Goal: Task Accomplishment & Management: Use online tool/utility

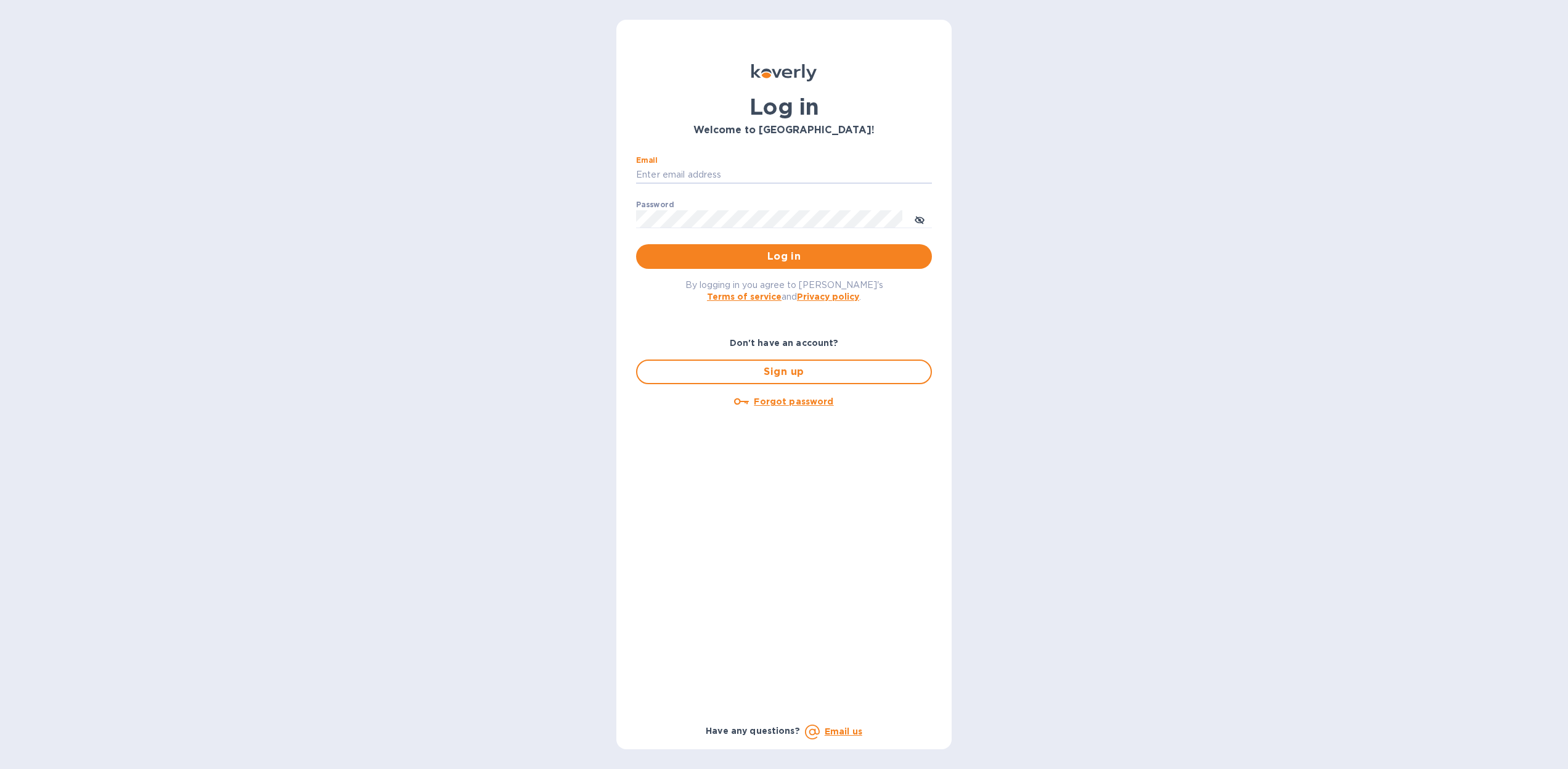
type input "dan@worldwidelibations.com"
click at [768, 256] on span "Log in" at bounding box center [784, 256] width 276 height 15
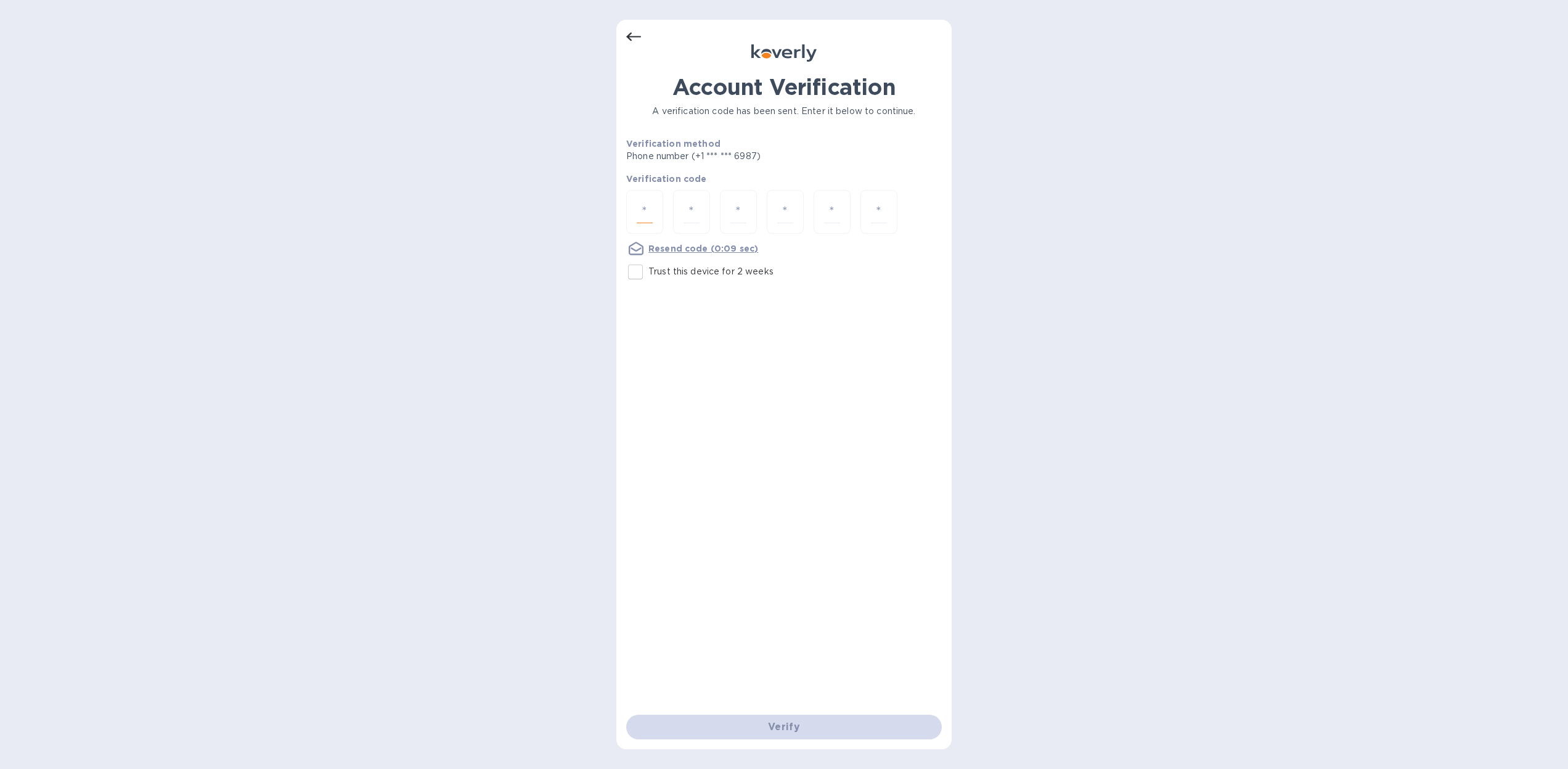
click at [648, 208] on input "number" at bounding box center [644, 212] width 16 height 23
type input "5"
type input "2"
type input "1"
type input "9"
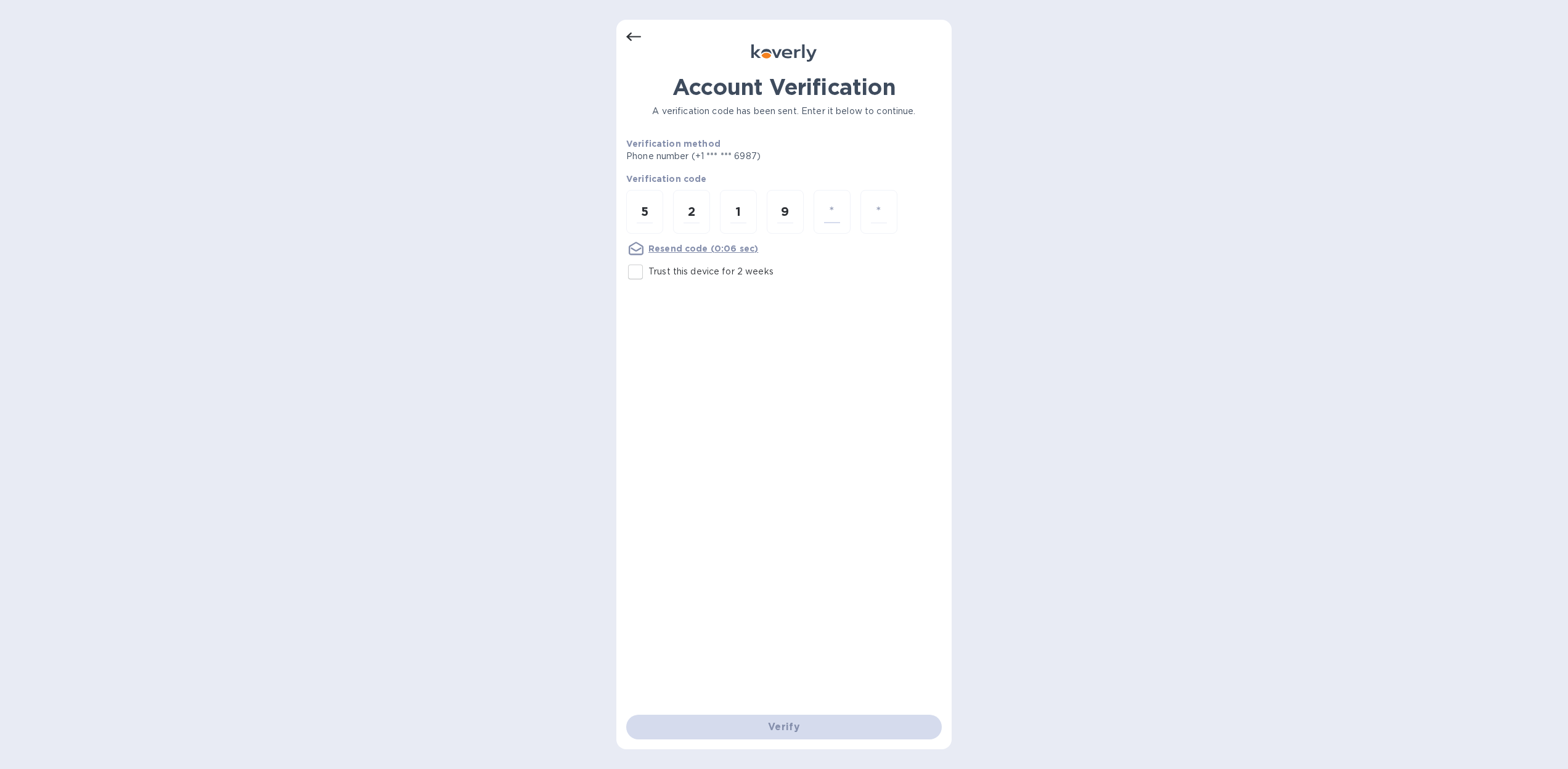
type input "7"
type input "1"
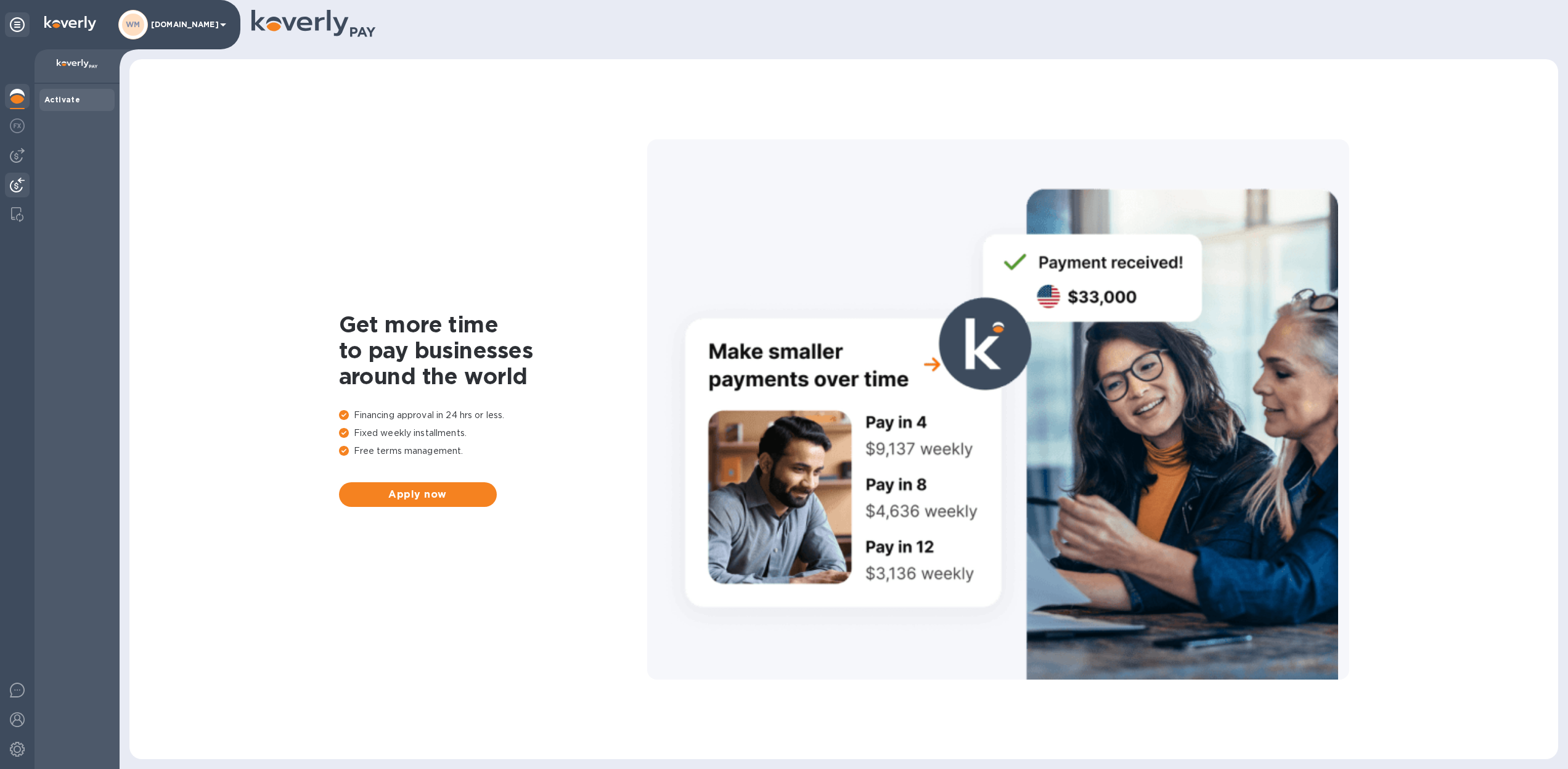
click at [15, 187] on img at bounding box center [17, 185] width 15 height 15
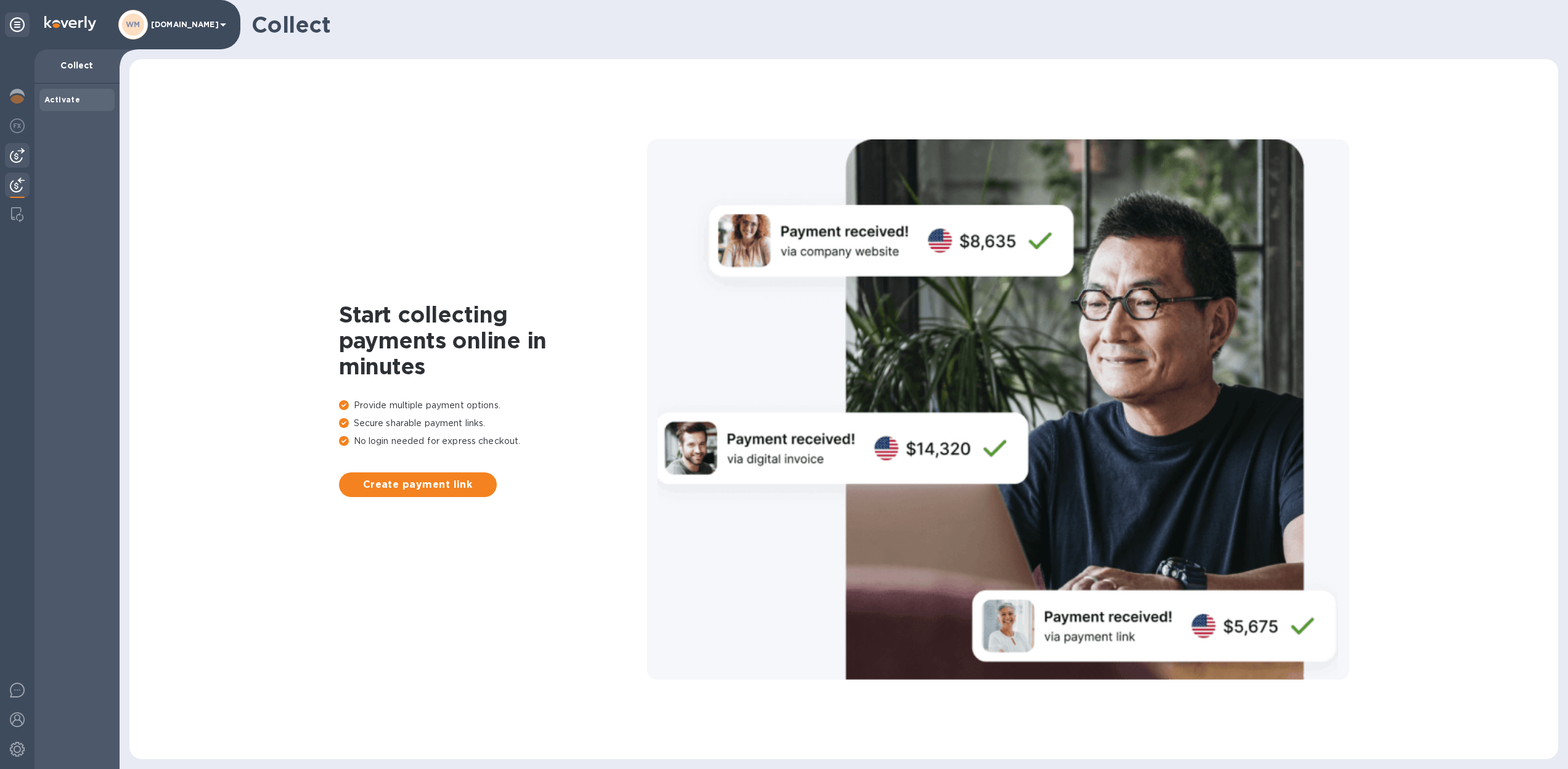
click at [27, 154] on div at bounding box center [17, 155] width 24 height 24
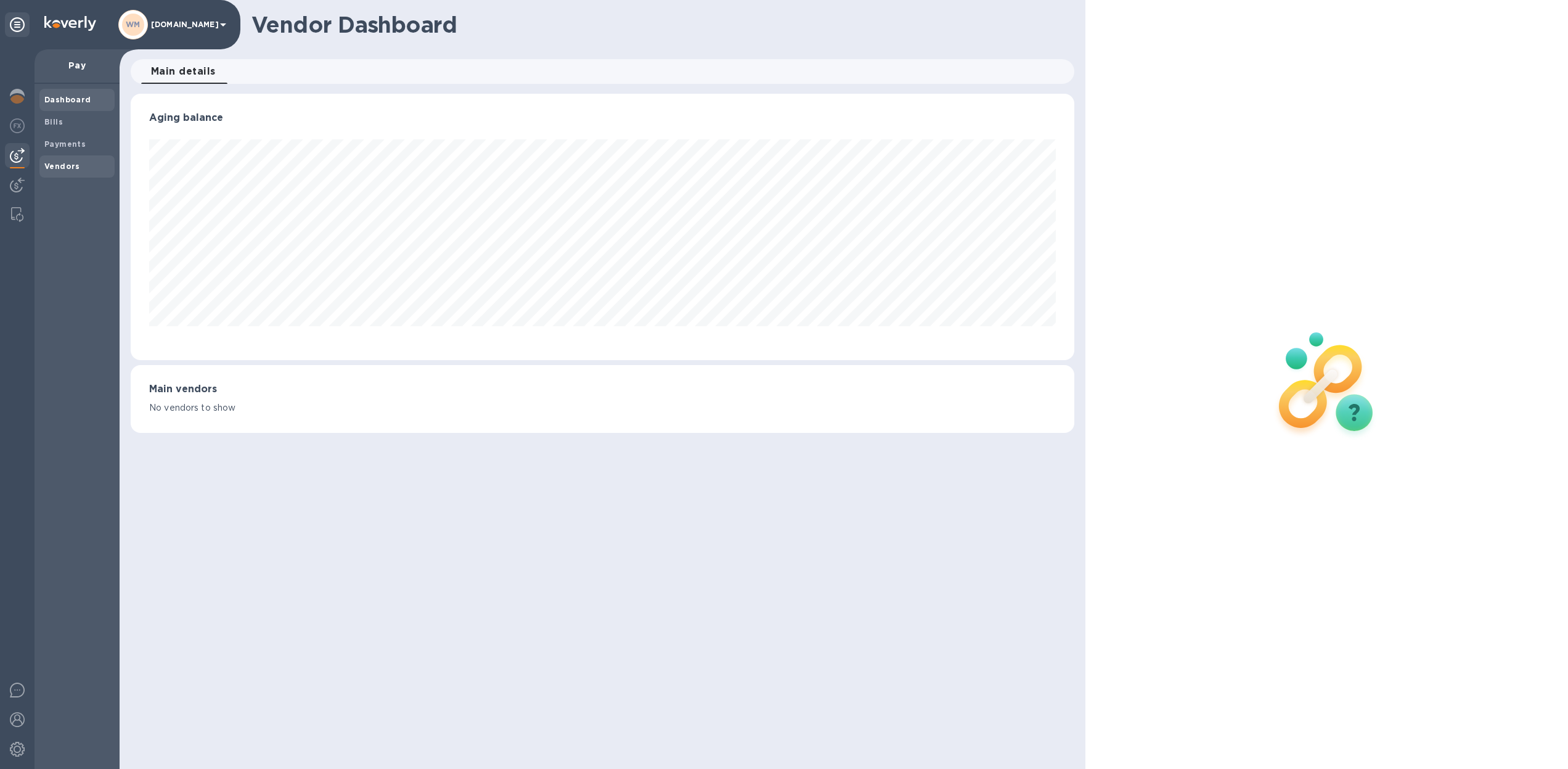
scroll to position [267, 943]
click at [75, 162] on b "Vendors" at bounding box center [61, 167] width 35 height 9
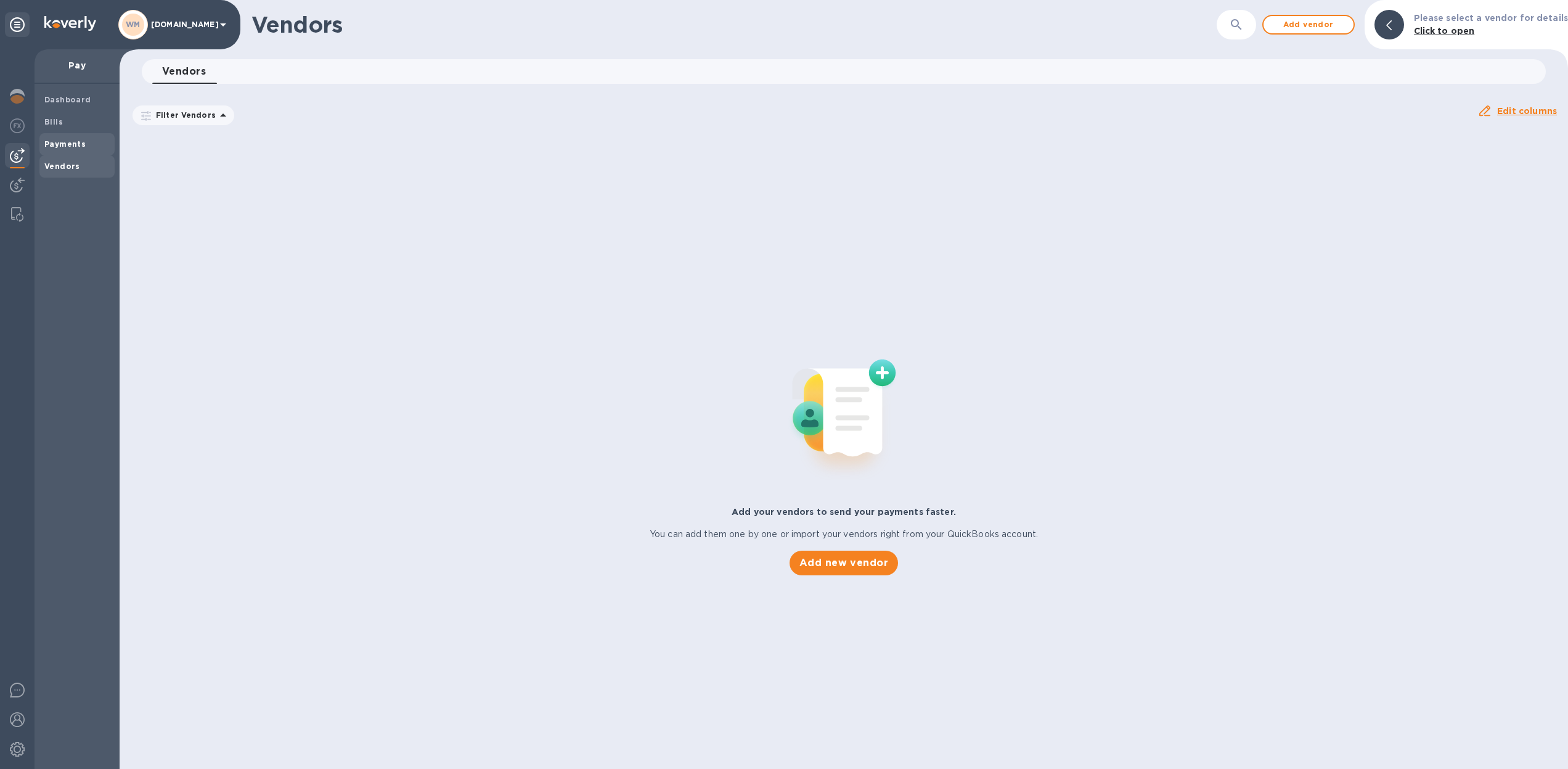
click at [82, 142] on b "Payments" at bounding box center [64, 144] width 42 height 9
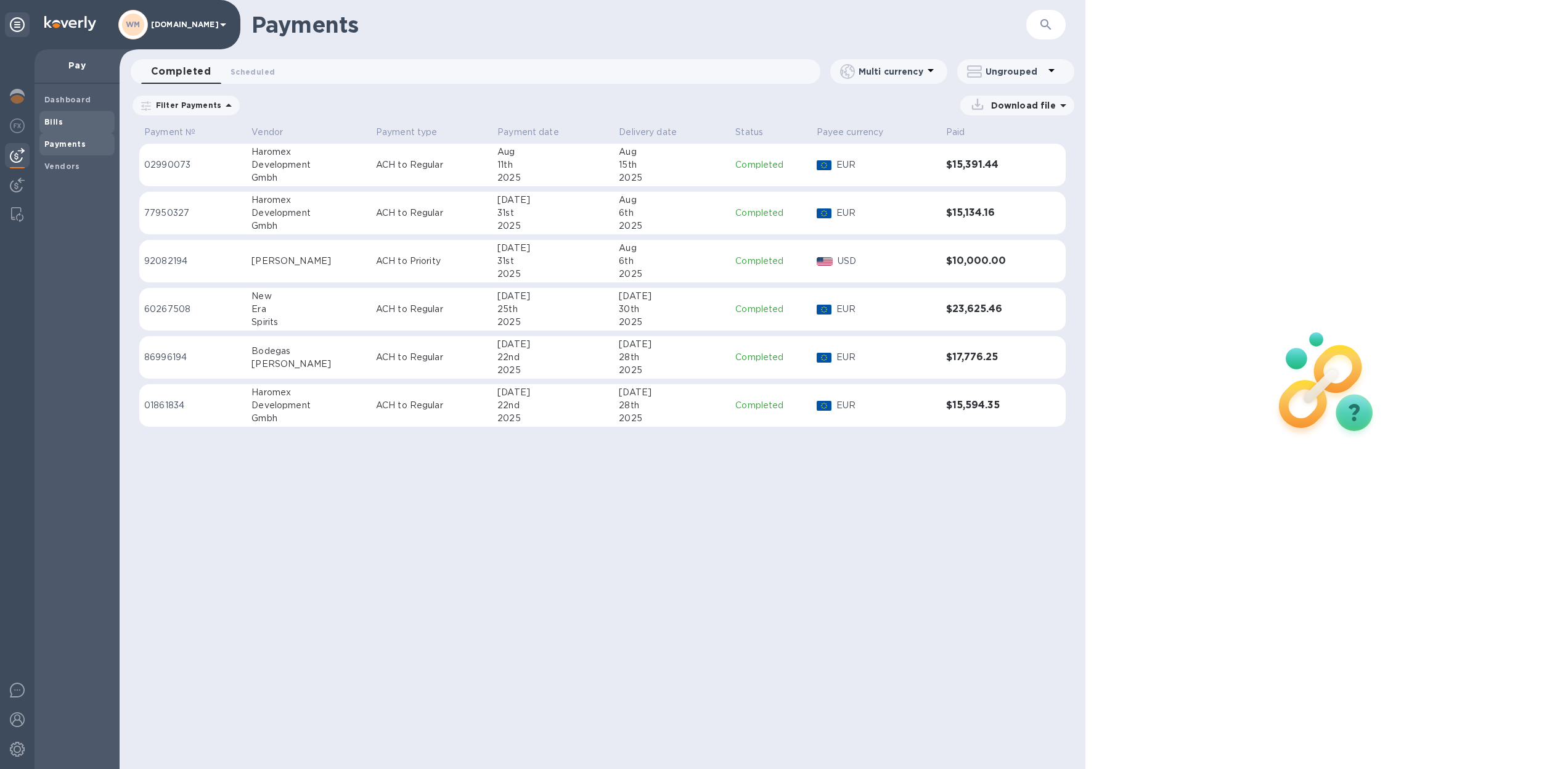
click at [62, 124] on span "Bills" at bounding box center [76, 122] width 65 height 13
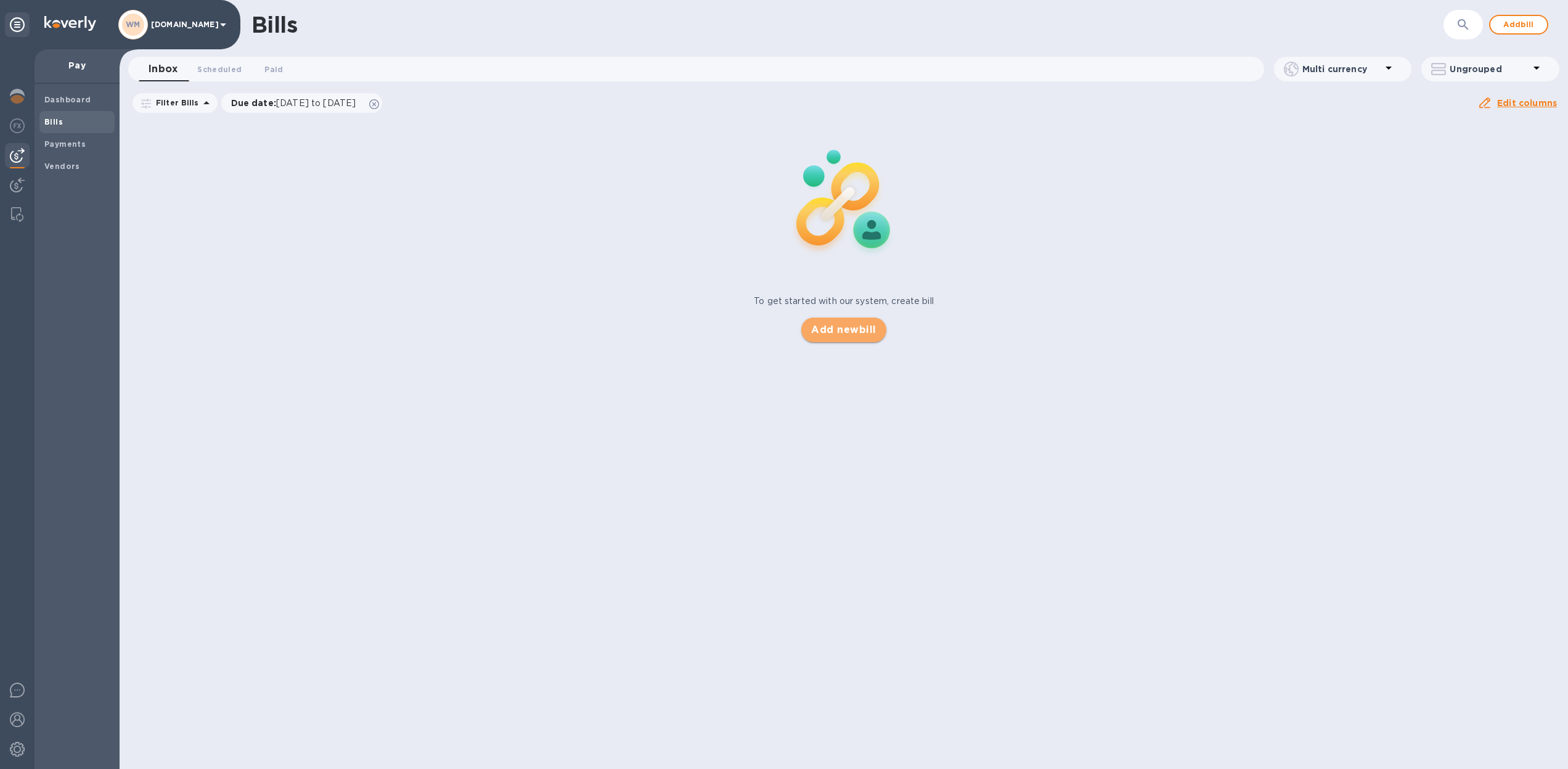
click at [845, 329] on span "Add new bill" at bounding box center [843, 329] width 64 height 15
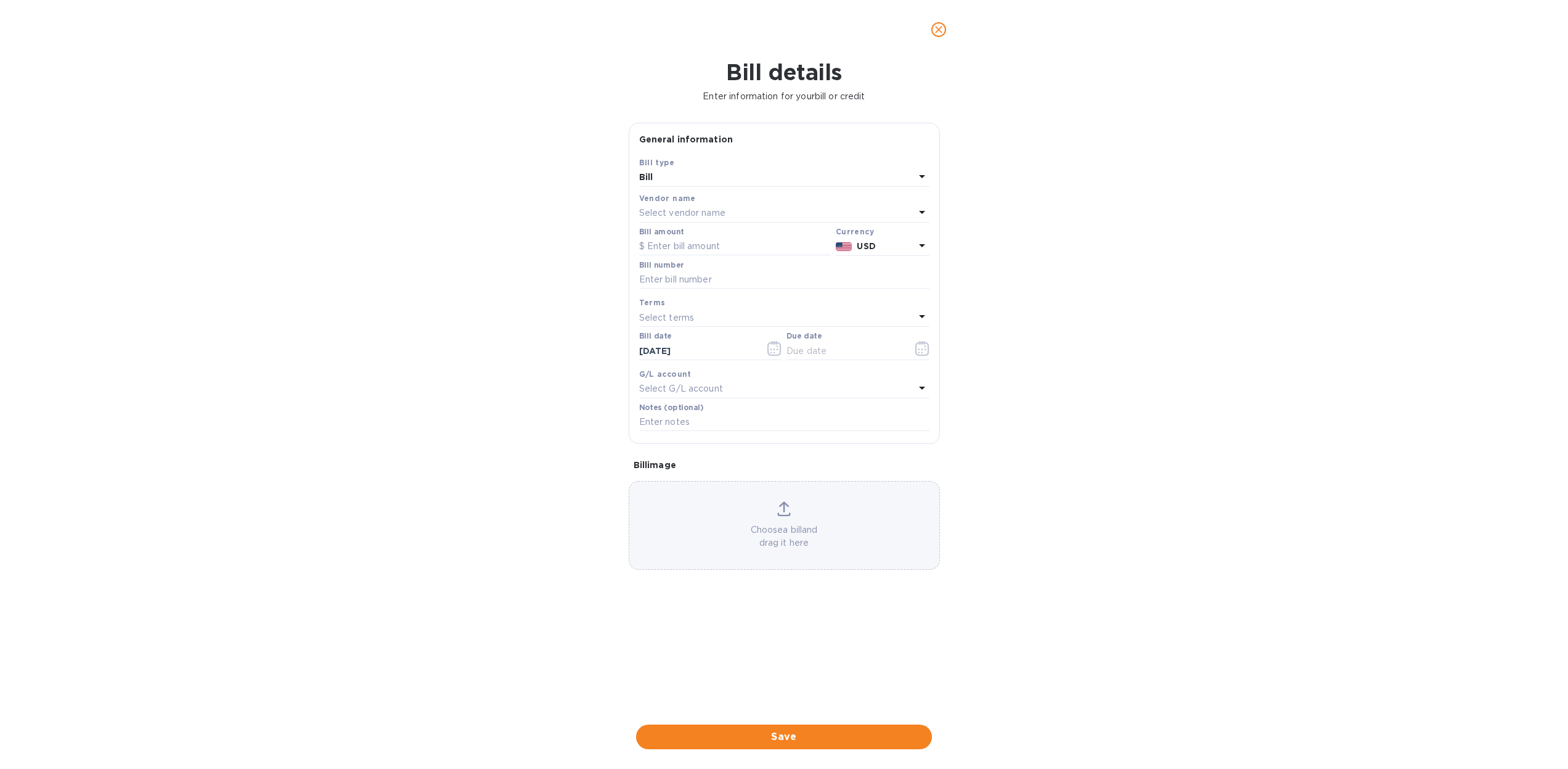
click at [670, 208] on p "Select vendor name" at bounding box center [682, 213] width 86 height 13
click at [714, 252] on input "text" at bounding box center [785, 248] width 218 height 19
type input "g"
type input "har"
click at [712, 304] on p "Haromex Development Gmbh" at bounding box center [780, 306] width 261 height 13
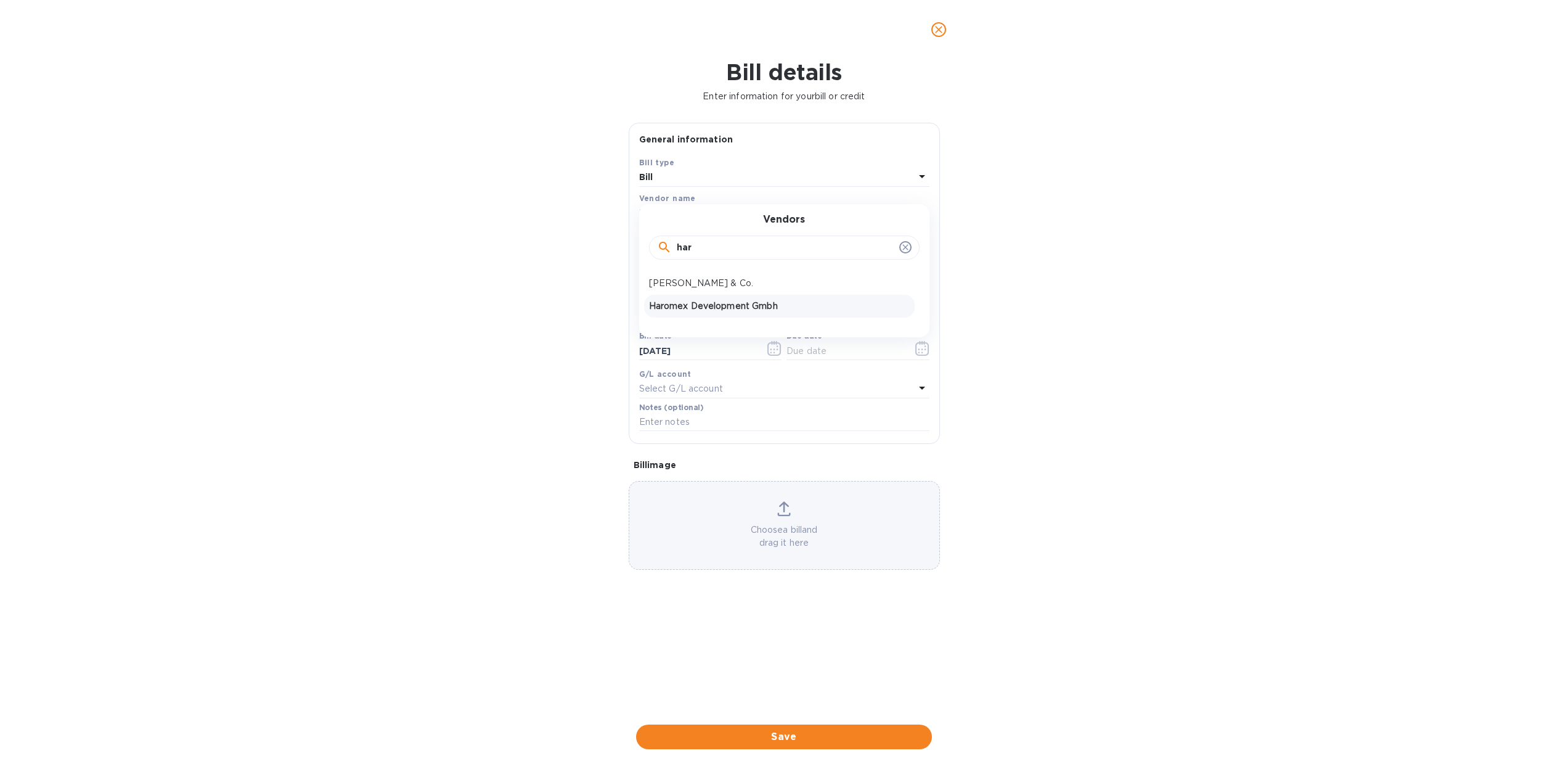
type input "[DATE]"
click at [700, 248] on input "text" at bounding box center [735, 247] width 192 height 19
type input "13,156.40"
click at [700, 267] on div "Bill number" at bounding box center [784, 275] width 290 height 28
click at [703, 274] on input "text" at bounding box center [784, 280] width 290 height 19
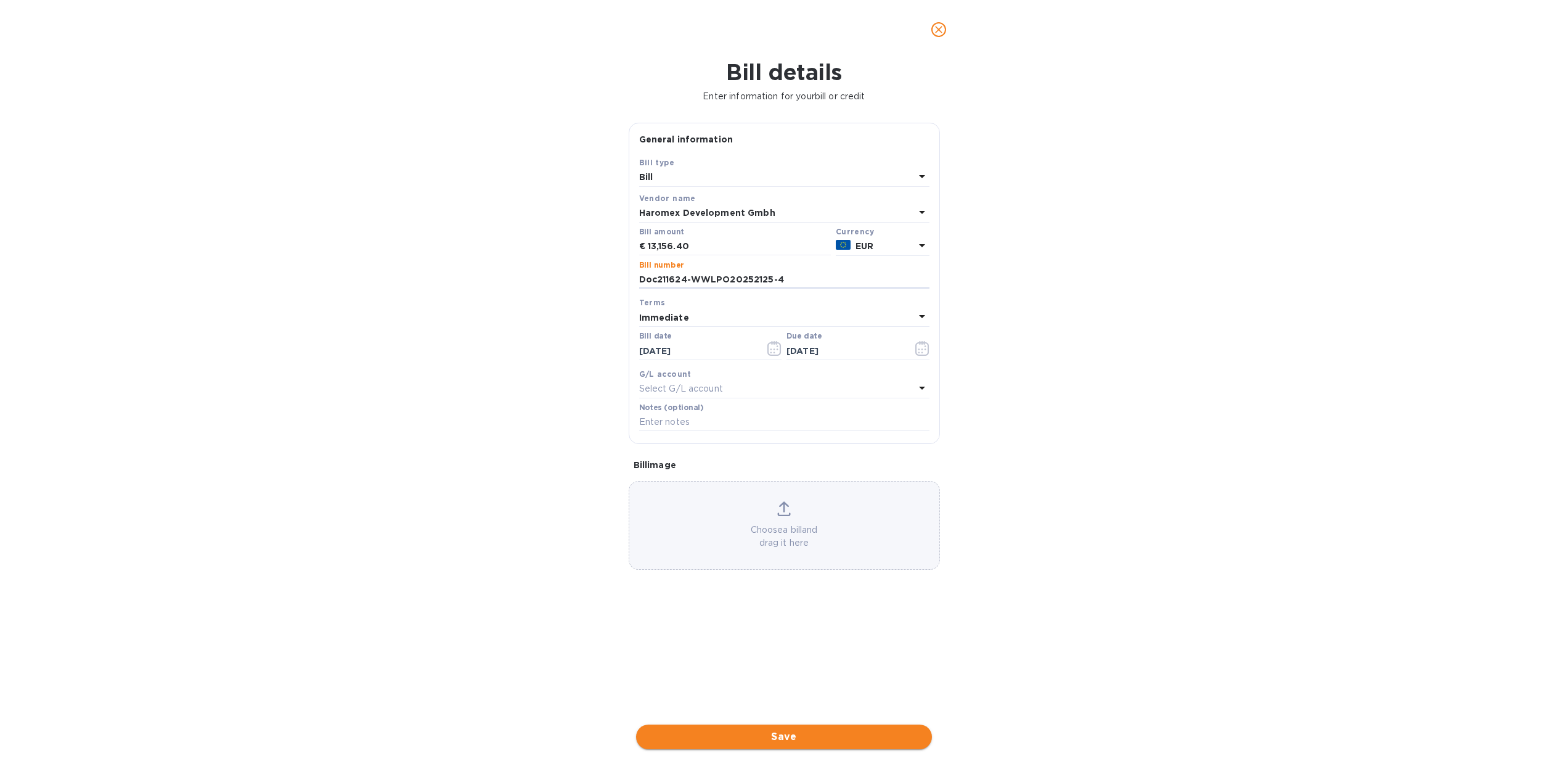
type input "Doc211624-WWLPO20252125-4"
click at [773, 730] on span "Save" at bounding box center [784, 737] width 276 height 15
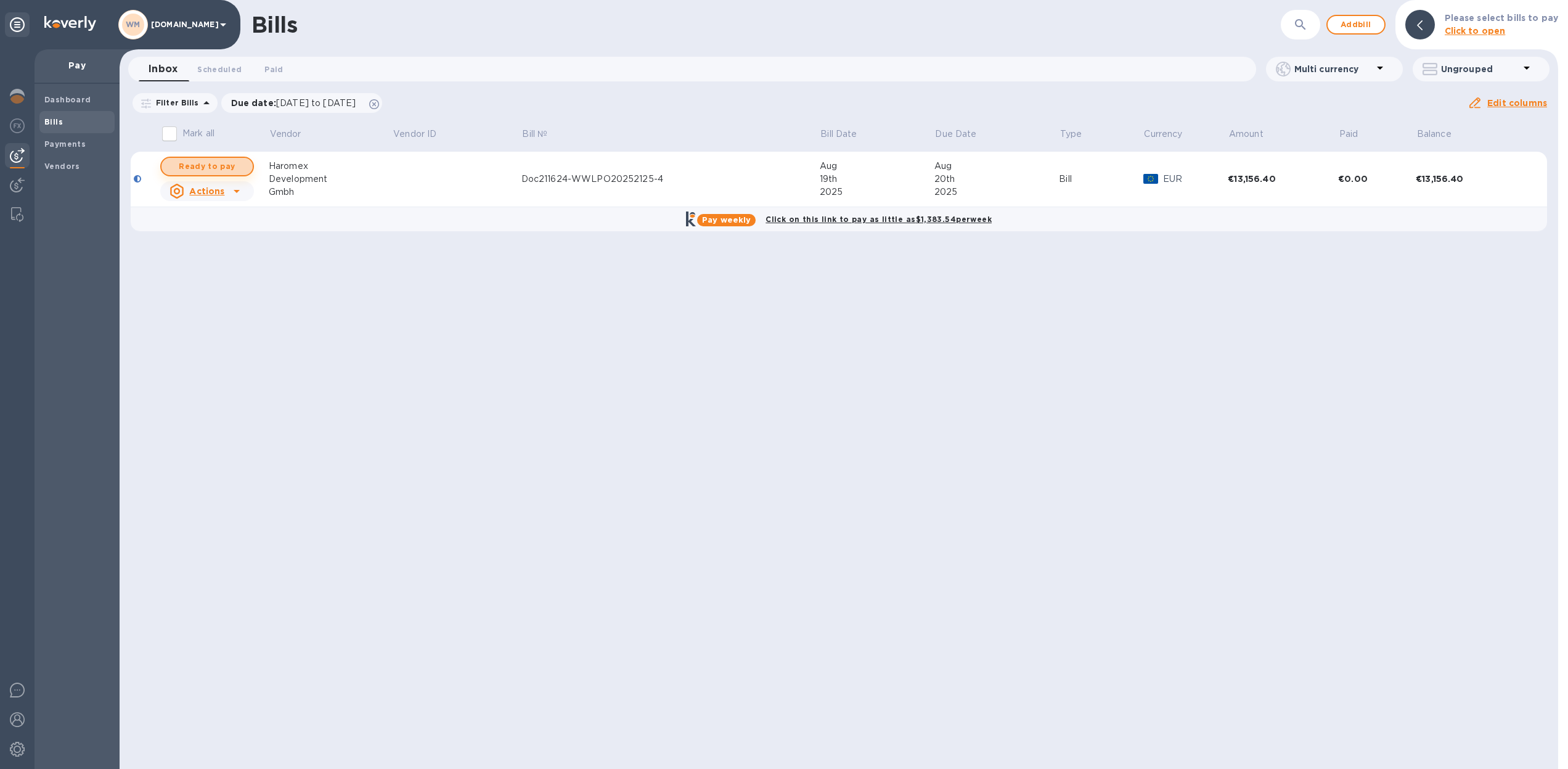
click at [207, 171] on span "Ready to pay" at bounding box center [207, 166] width 72 height 15
checkbox input "true"
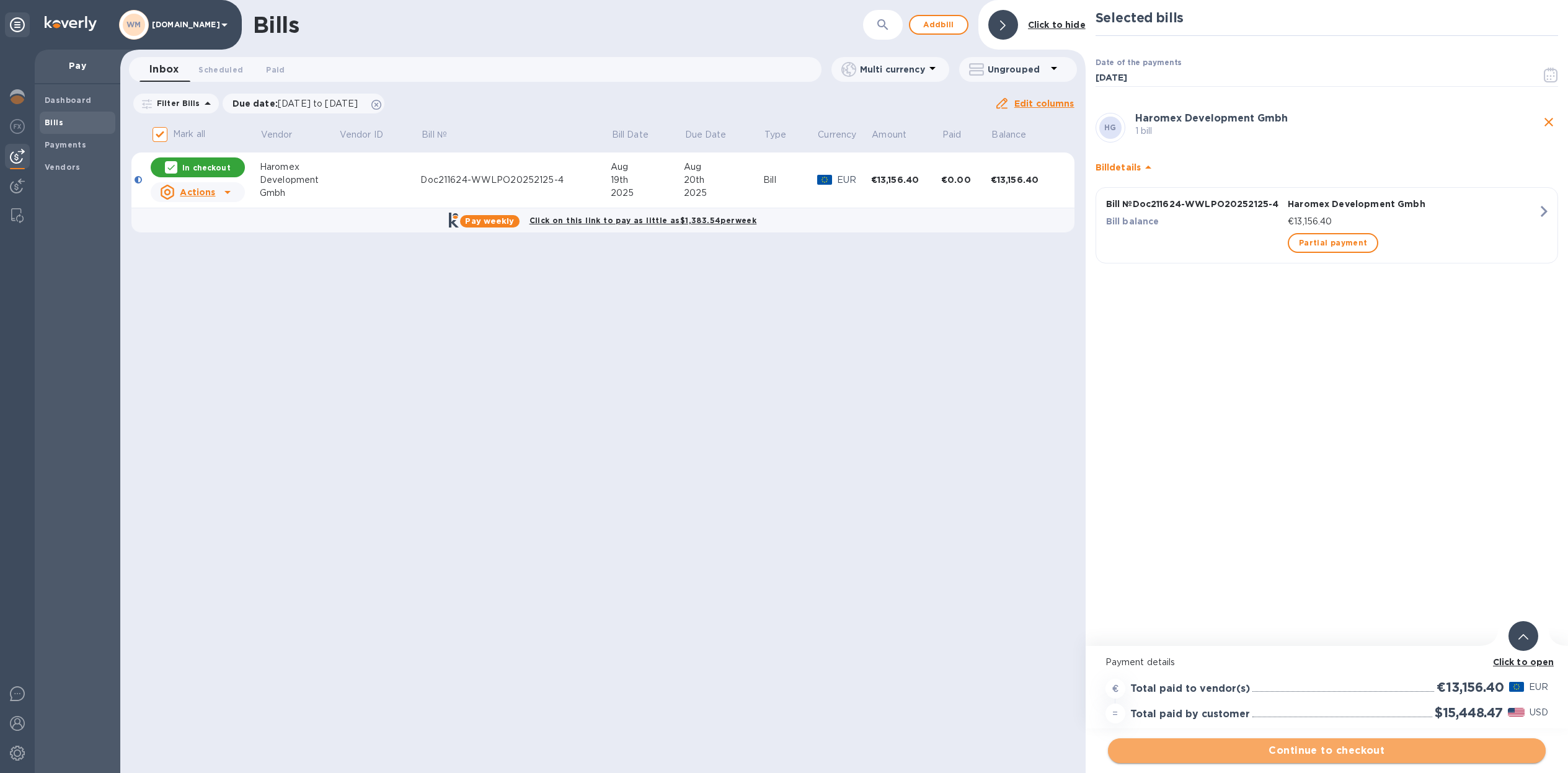
click at [1313, 752] on span "Continue to checkout" at bounding box center [1326, 750] width 418 height 15
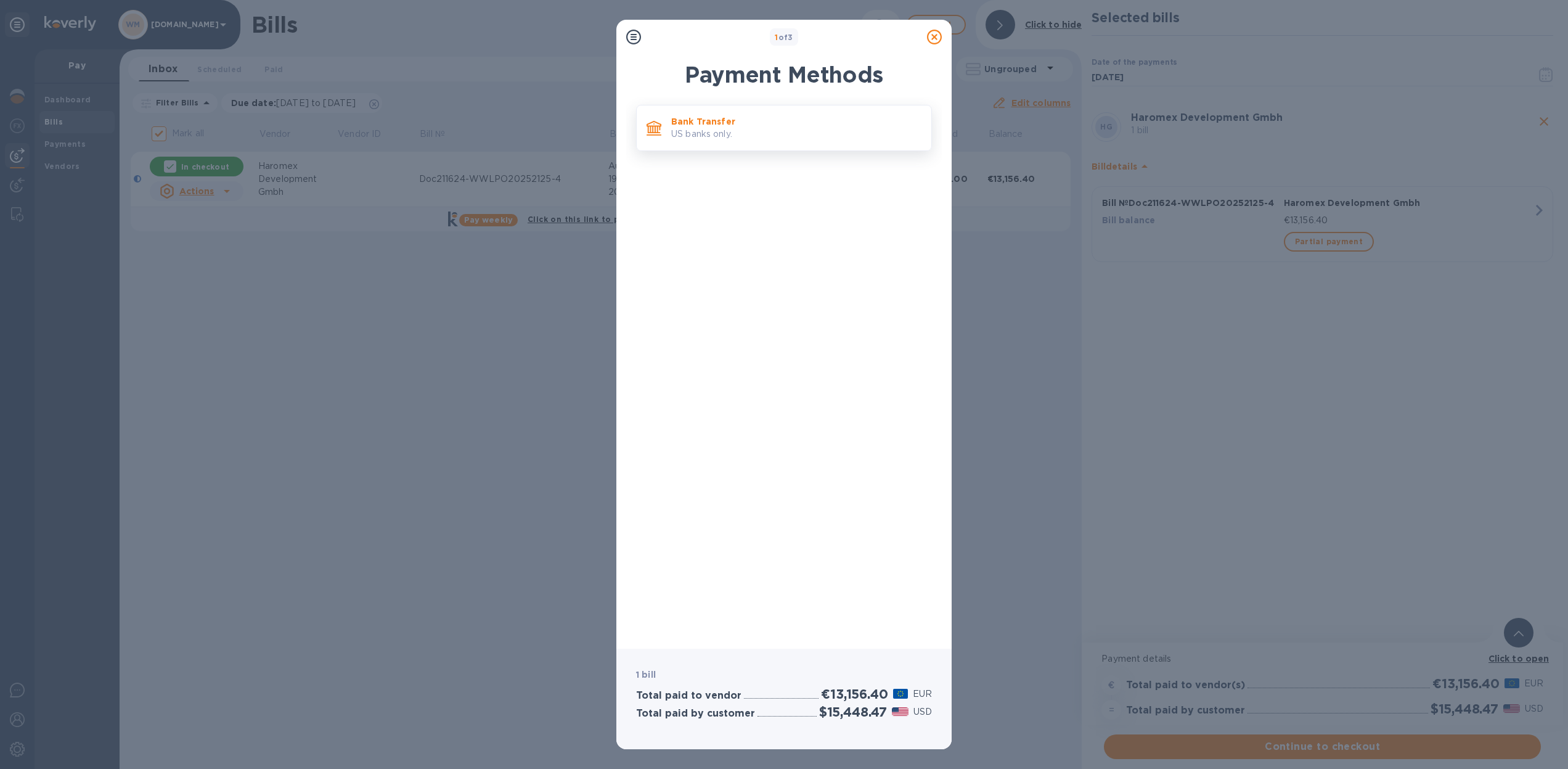
click at [810, 130] on p "US banks only." at bounding box center [796, 134] width 250 height 13
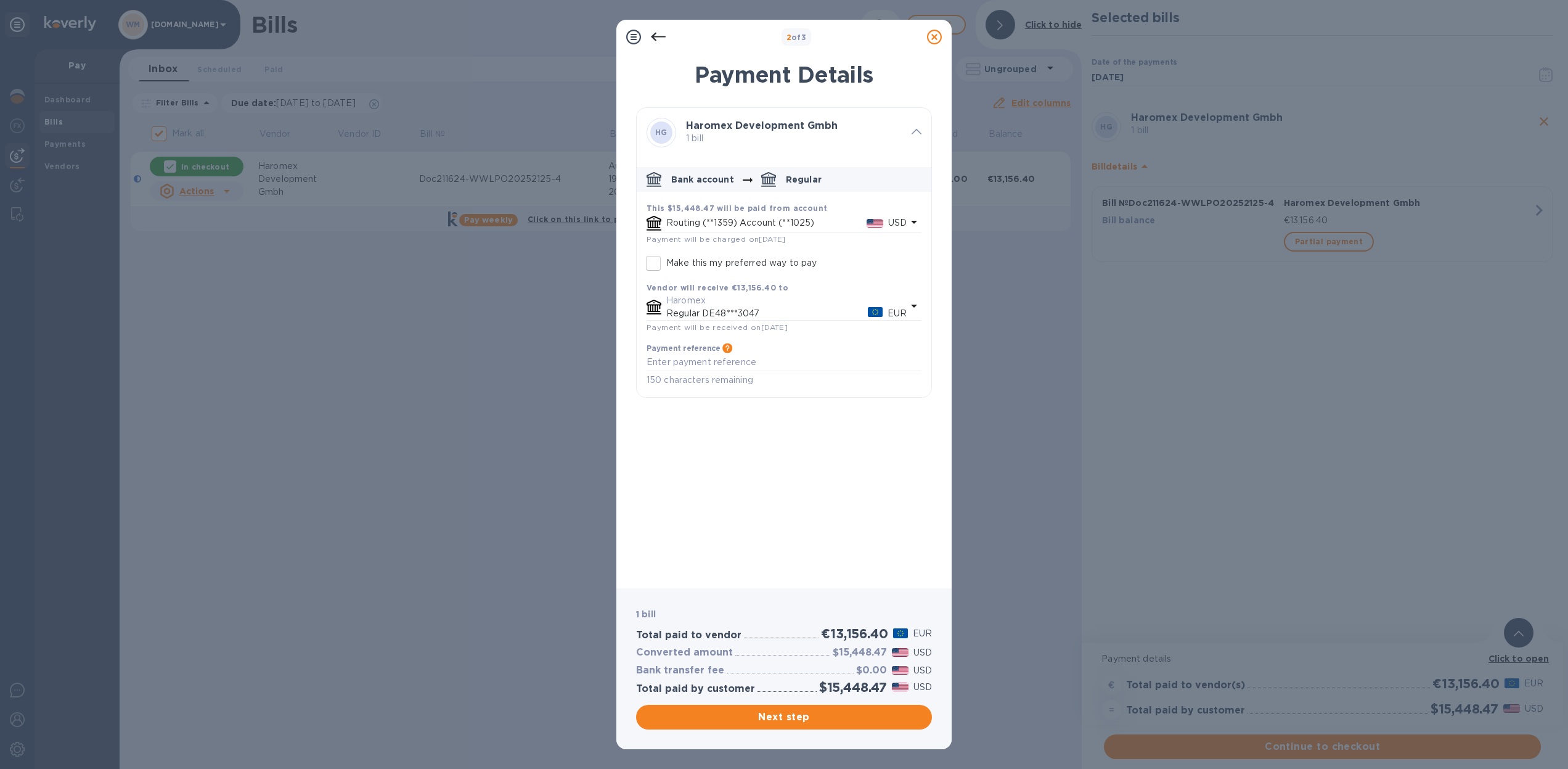
click at [802, 225] on p "Routing (**1359) Account (**1025)" at bounding box center [766, 223] width 200 height 13
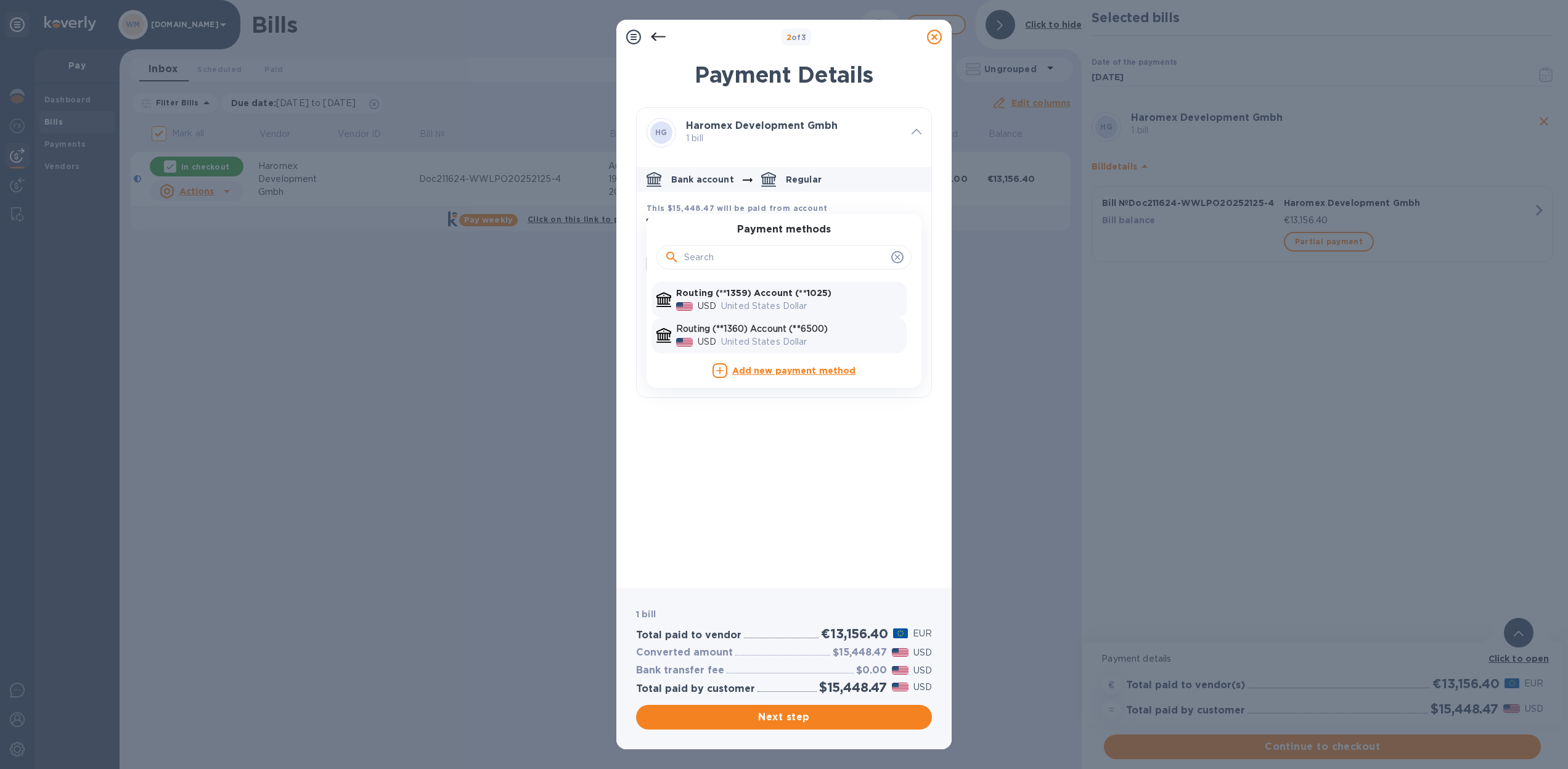
click at [813, 337] on p "United States Dollar" at bounding box center [812, 342] width 181 height 13
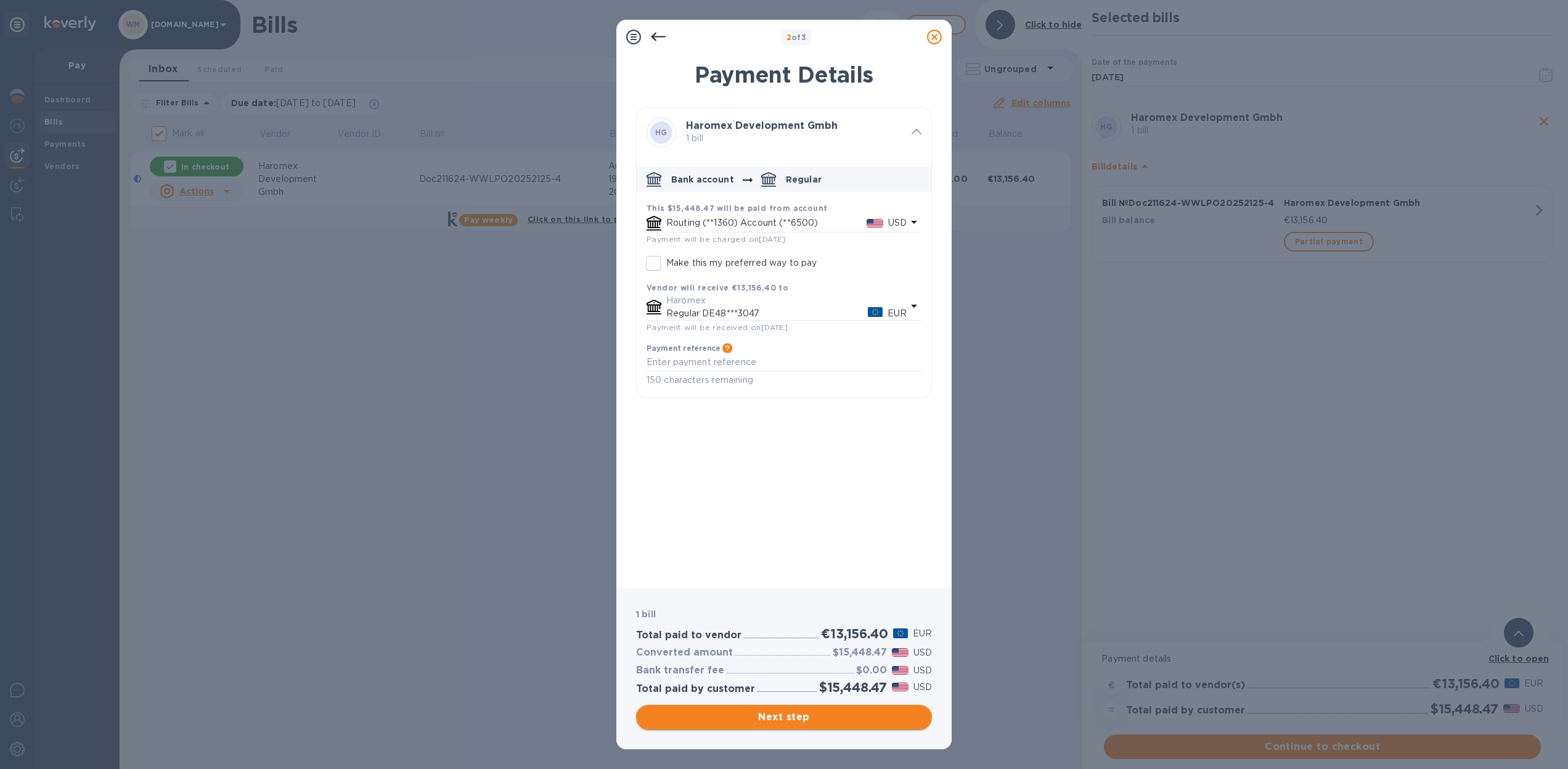
click at [781, 724] on span "Next step" at bounding box center [784, 717] width 276 height 15
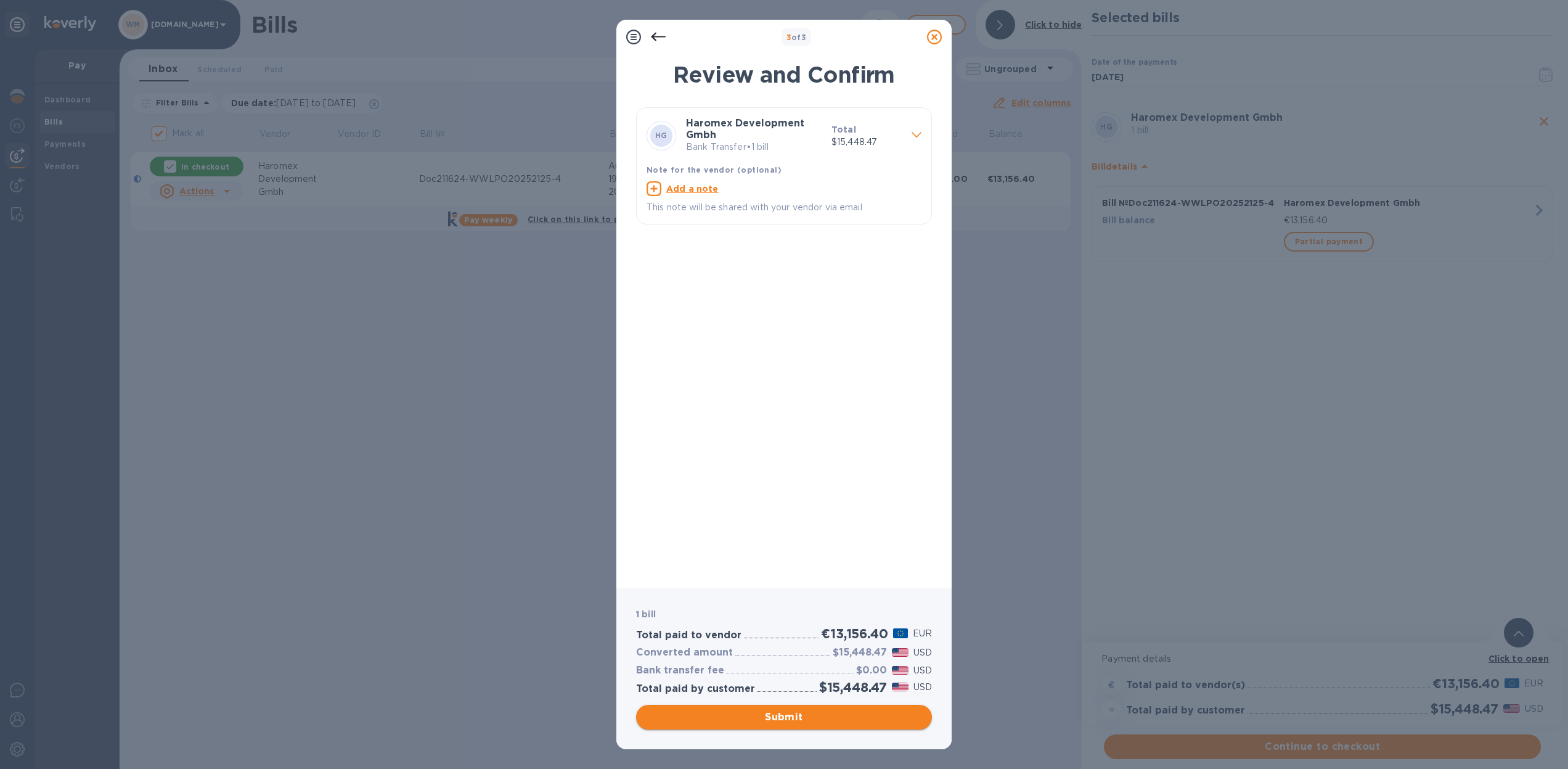
click at [787, 720] on span "Submit" at bounding box center [784, 717] width 276 height 15
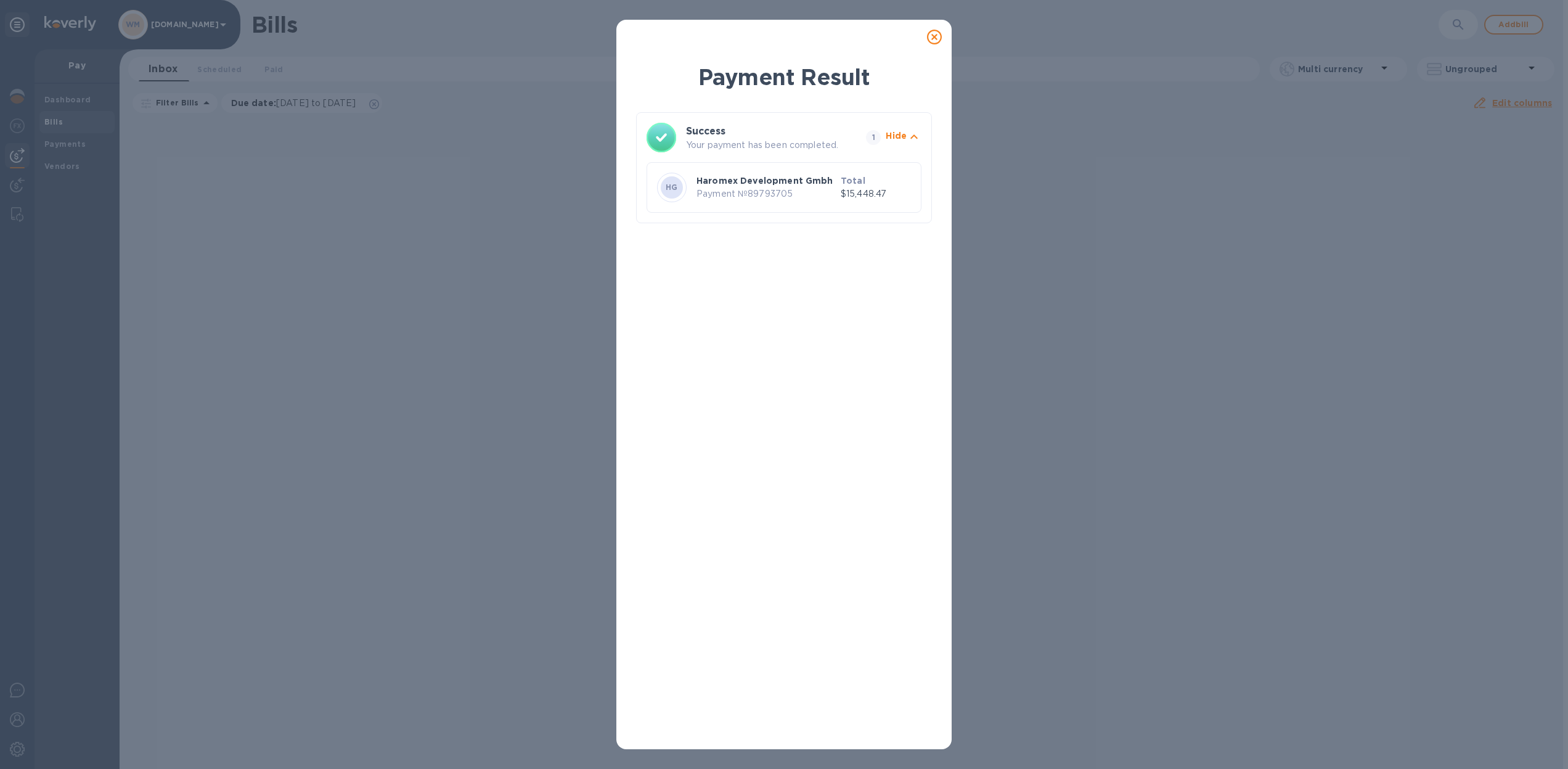
click at [930, 37] on icon at bounding box center [935, 37] width 15 height 15
